Goal: Find specific page/section: Find specific page/section

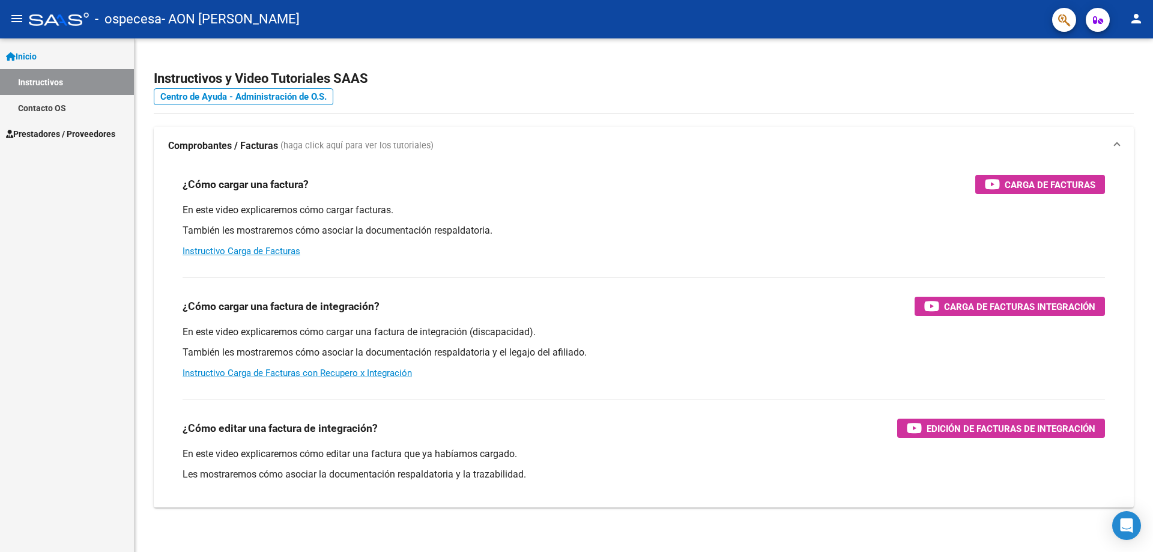
click at [69, 130] on span "Prestadores / Proveedores" at bounding box center [60, 133] width 109 height 13
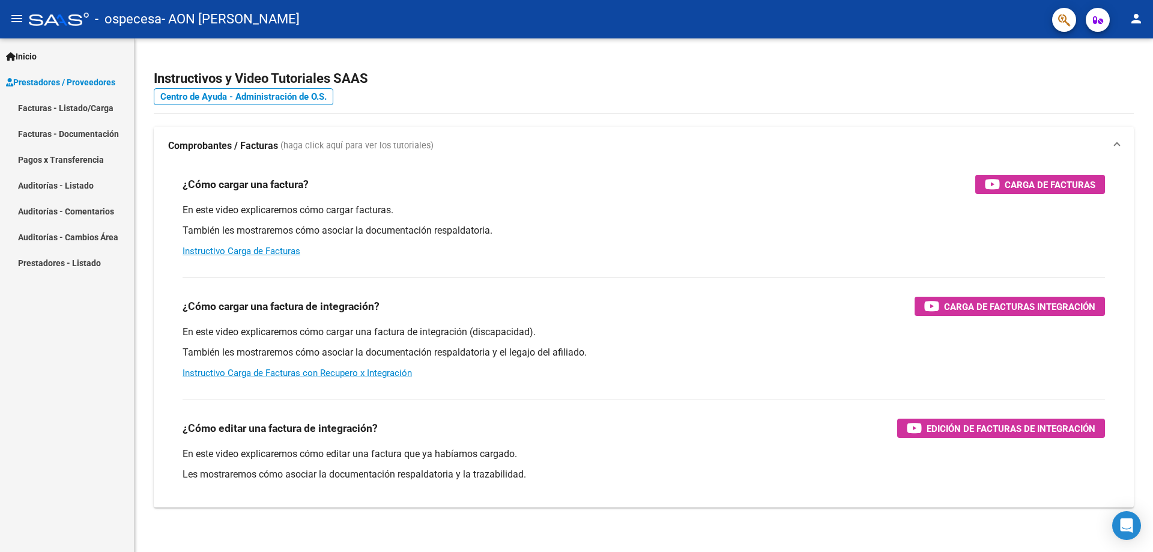
click at [52, 164] on link "Pagos x Transferencia" at bounding box center [67, 160] width 134 height 26
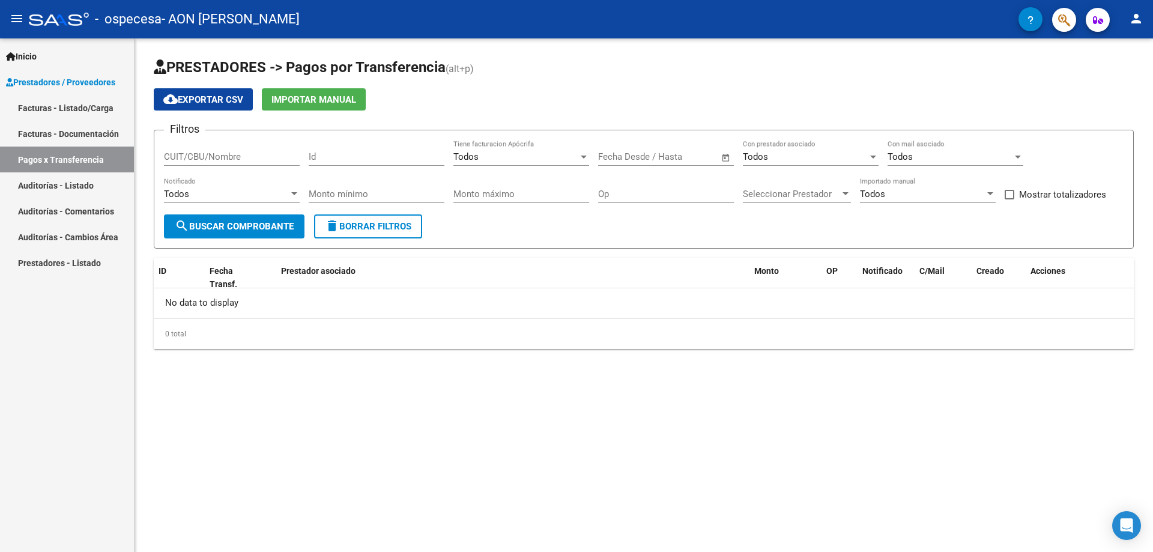
click at [49, 110] on link "Facturas - Listado/Carga" at bounding box center [67, 108] width 134 height 26
